Goal: Task Accomplishment & Management: Use online tool/utility

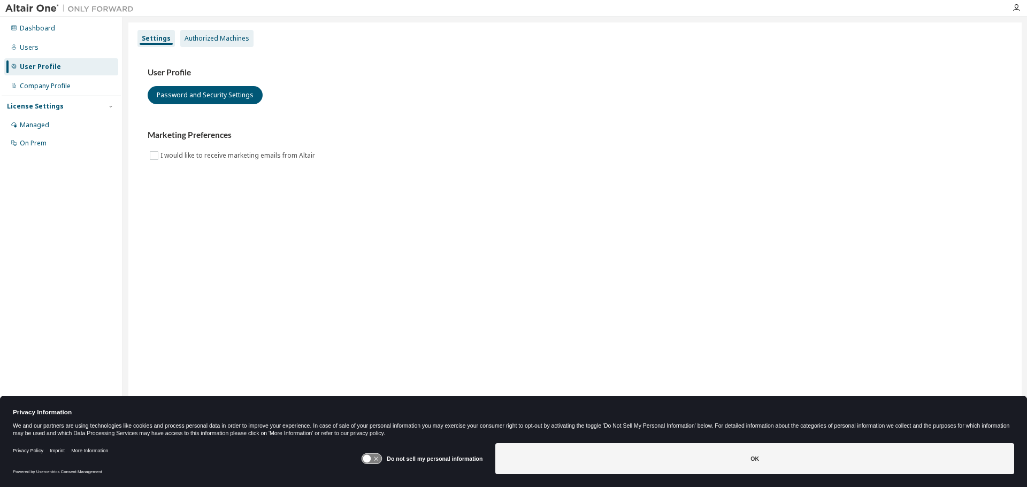
click at [234, 40] on div "Authorized Machines" at bounding box center [216, 38] width 65 height 9
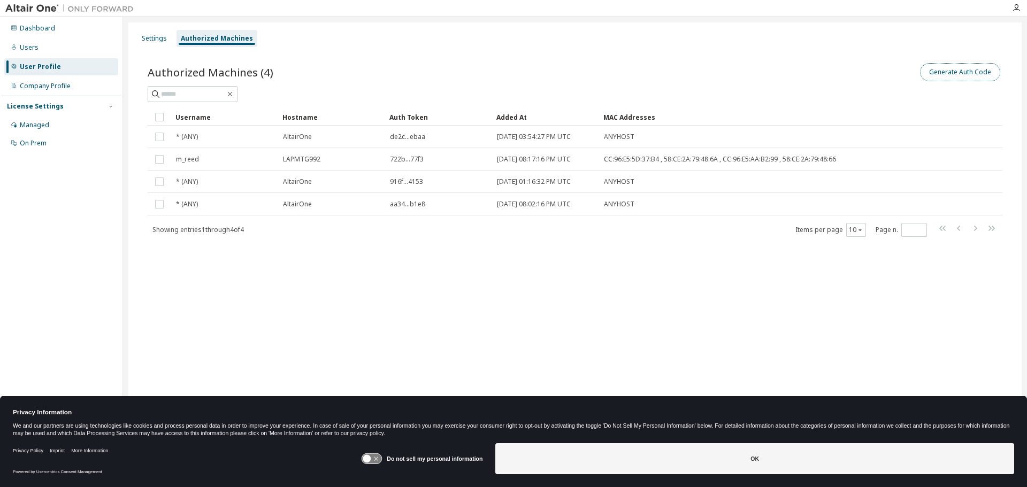
click at [959, 75] on button "Generate Auth Code" at bounding box center [960, 72] width 80 height 18
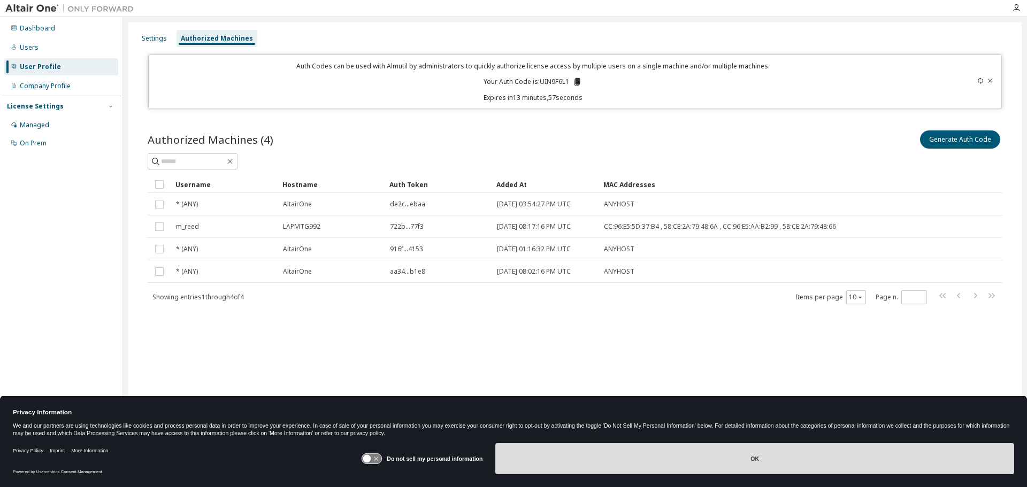
click at [838, 457] on button "OK" at bounding box center [754, 458] width 519 height 31
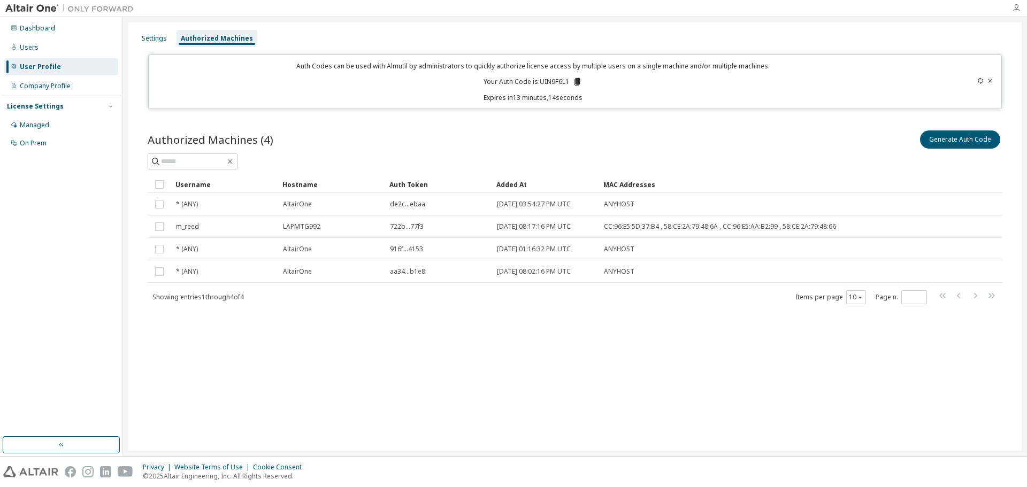
click at [1014, 8] on icon "button" at bounding box center [1016, 8] width 9 height 9
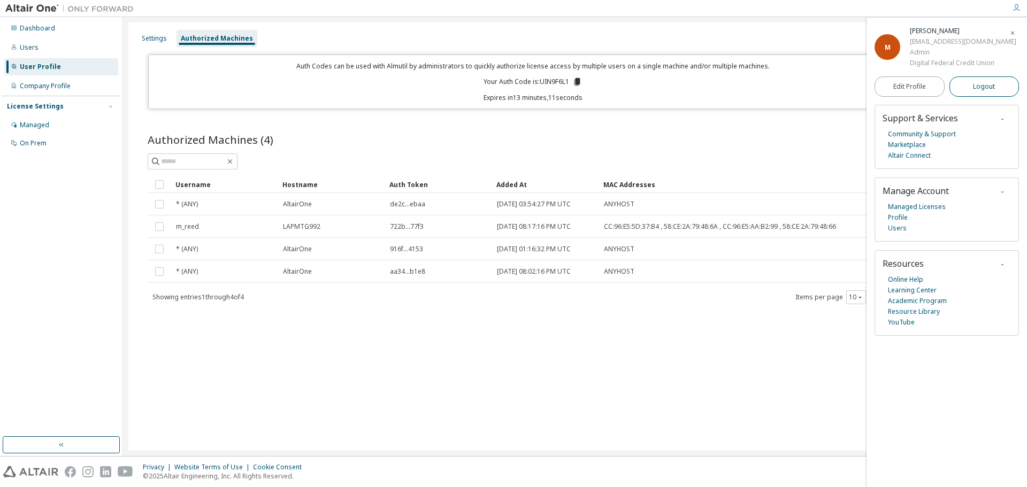
click at [973, 87] on span "Logout" at bounding box center [984, 86] width 22 height 11
